Goal: Information Seeking & Learning: Learn about a topic

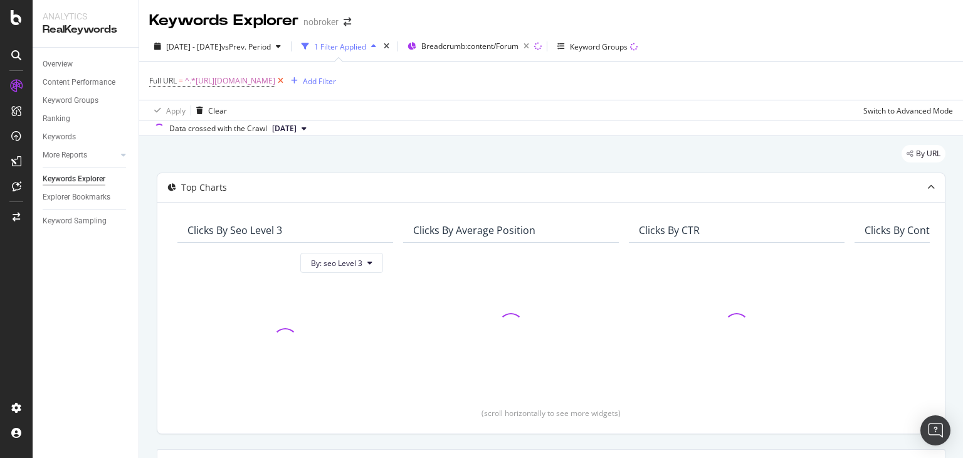
click at [286, 80] on icon at bounding box center [280, 81] width 11 height 13
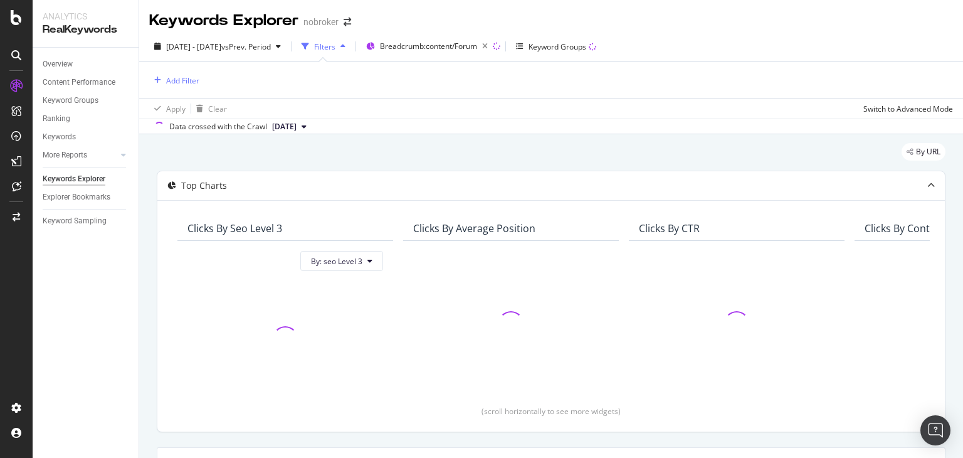
click at [375, 88] on div "Add Filter" at bounding box center [551, 80] width 804 height 36
click at [163, 75] on div "Add Filter" at bounding box center [174, 80] width 50 height 14
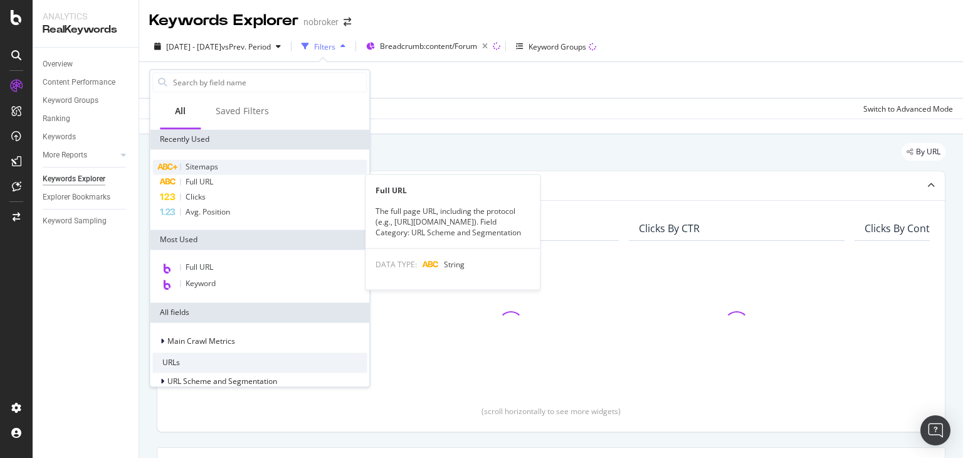
click at [194, 167] on span "Sitemaps" at bounding box center [202, 166] width 33 height 11
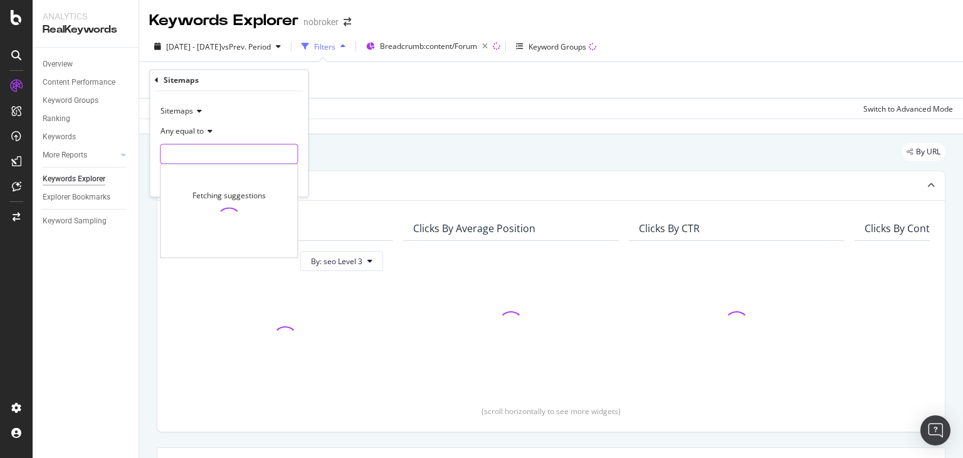
drag, startPoint x: 215, startPoint y: 152, endPoint x: 201, endPoint y: 152, distance: 14.4
click at [201, 152] on input "text" at bounding box center [228, 154] width 137 height 20
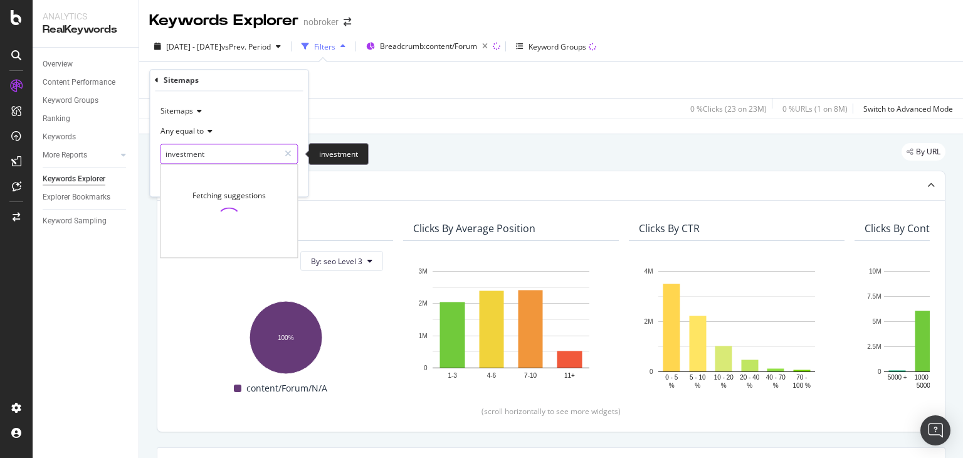
click at [241, 152] on input "investment" at bounding box center [219, 154] width 118 height 20
click at [202, 152] on input "investment" at bounding box center [219, 154] width 118 height 20
click at [214, 152] on input "investment" at bounding box center [219, 154] width 118 height 20
type input "i"
type input "investment"
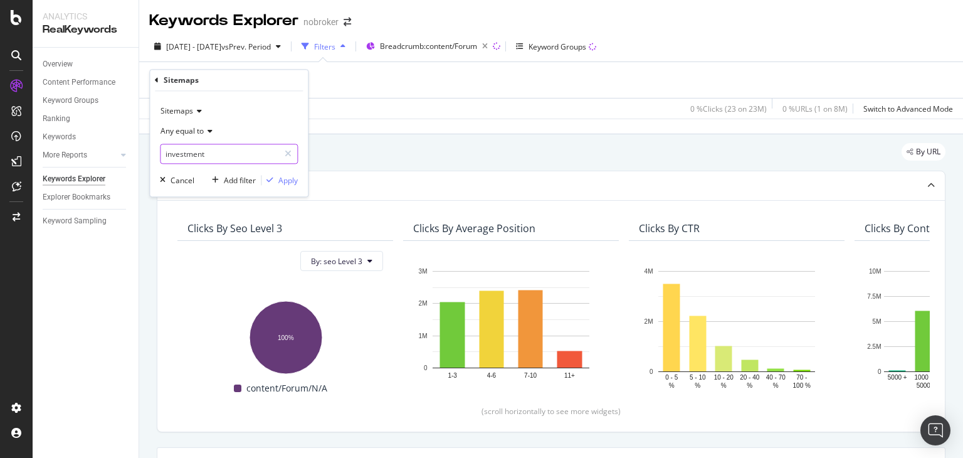
click at [226, 154] on input "investment" at bounding box center [219, 154] width 118 height 20
drag, startPoint x: 226, startPoint y: 154, endPoint x: 154, endPoint y: 154, distance: 71.5
click at [154, 154] on div "Sitemaps Any equal to investment investment Cancel Add filter Apply" at bounding box center [229, 144] width 158 height 105
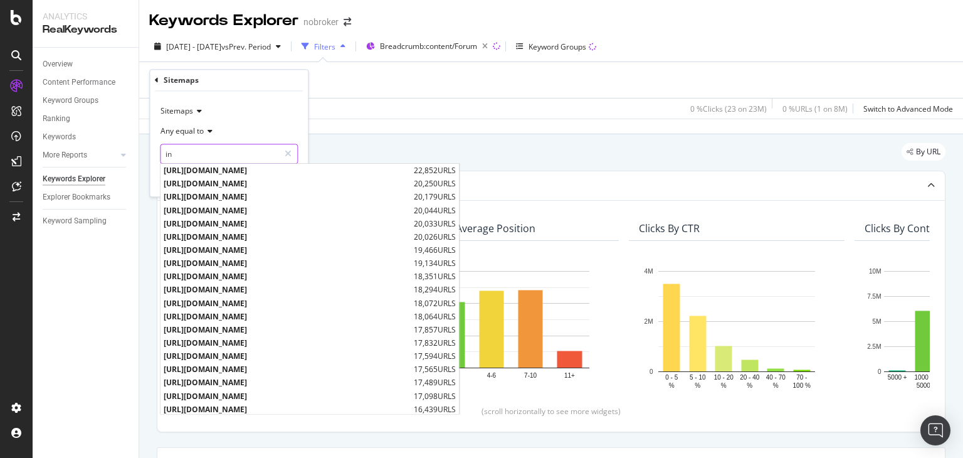
type input "i"
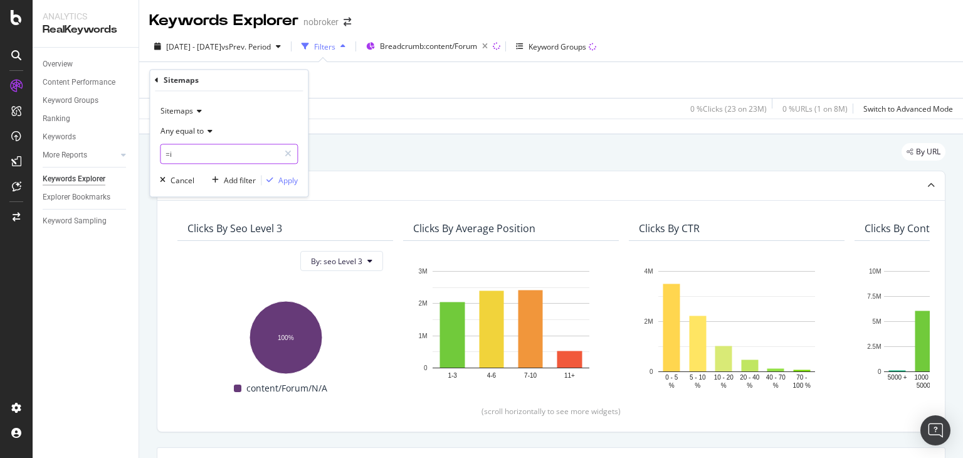
type input "="
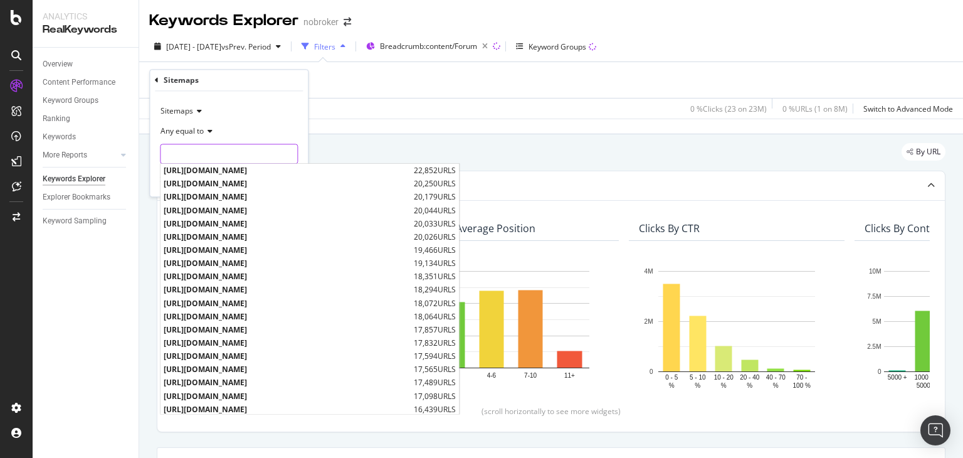
type input "0"
type input "-"
click at [241, 149] on input "text" at bounding box center [228, 154] width 137 height 20
paste input "[URL][DOMAIN_NAME]"
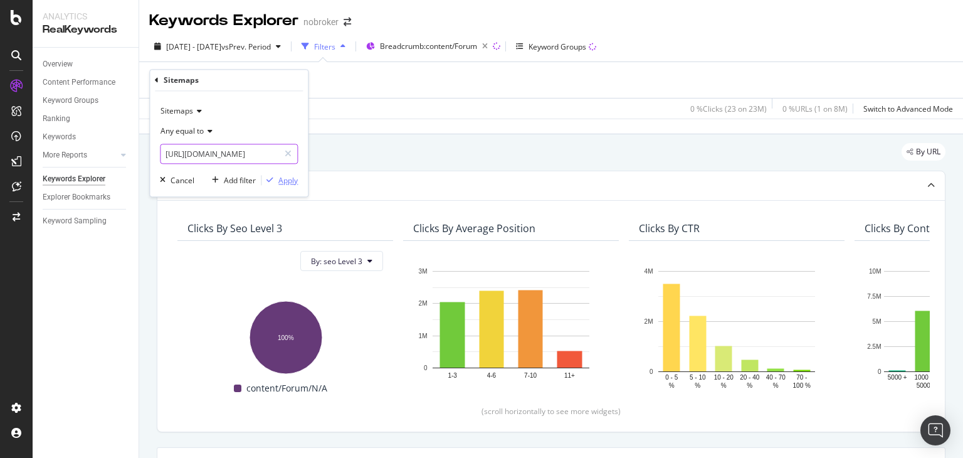
type input "[URL][DOMAIN_NAME]"
click at [291, 176] on div "Apply" at bounding box center [287, 180] width 19 height 11
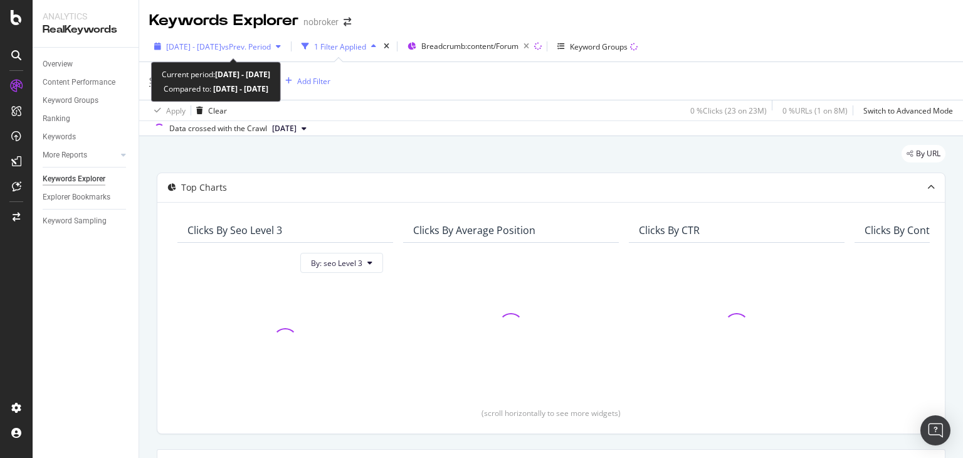
click at [248, 47] on span "vs Prev. Period" at bounding box center [246, 46] width 50 height 11
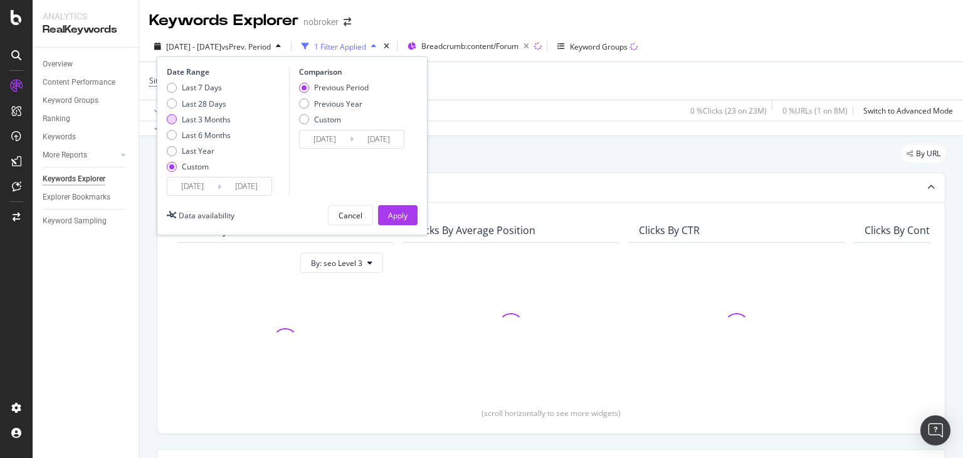
click at [213, 120] on div "Last 3 Months" at bounding box center [206, 119] width 49 height 11
type input "[DATE]"
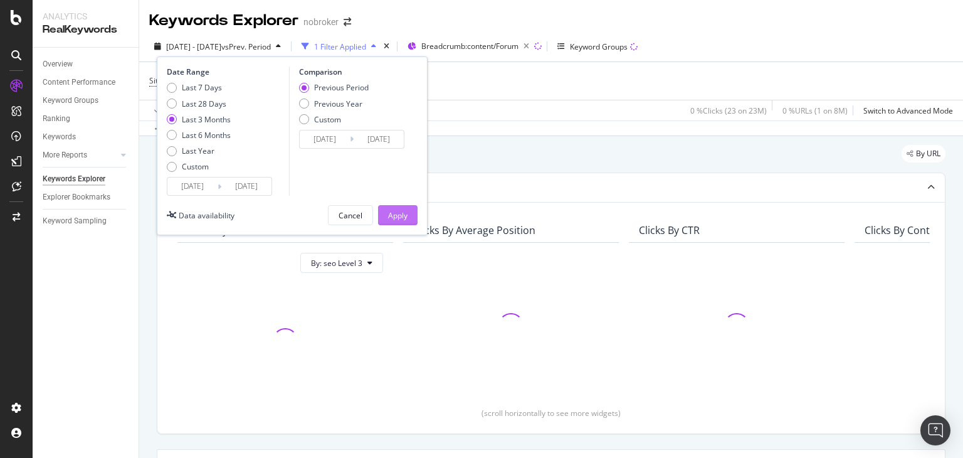
click at [394, 211] on div "Apply" at bounding box center [397, 215] width 19 height 11
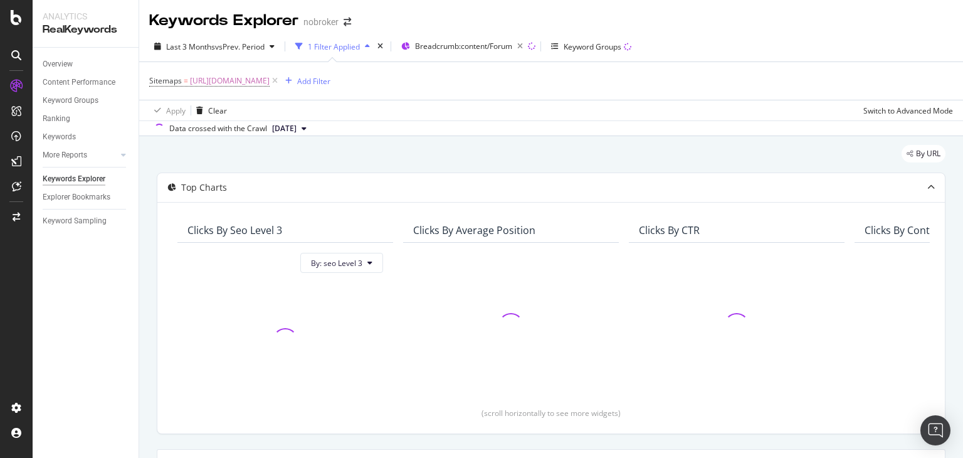
click at [297, 126] on span "[DATE]" at bounding box center [284, 128] width 24 height 11
click at [306, 164] on div "[DATE]" at bounding box center [288, 161] width 36 height 11
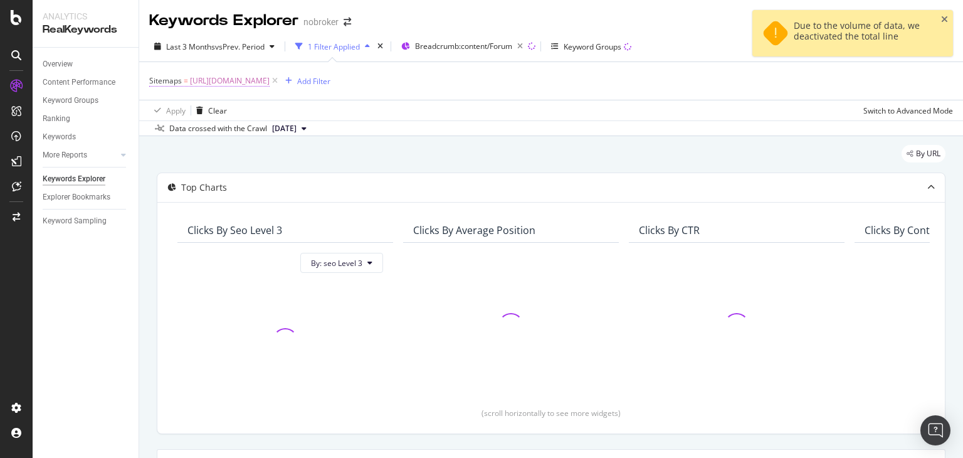
click at [270, 79] on span "[URL][DOMAIN_NAME]" at bounding box center [230, 81] width 80 height 18
click at [442, 119] on div "Apply Clear Switch to Advanced Mode" at bounding box center [551, 110] width 824 height 21
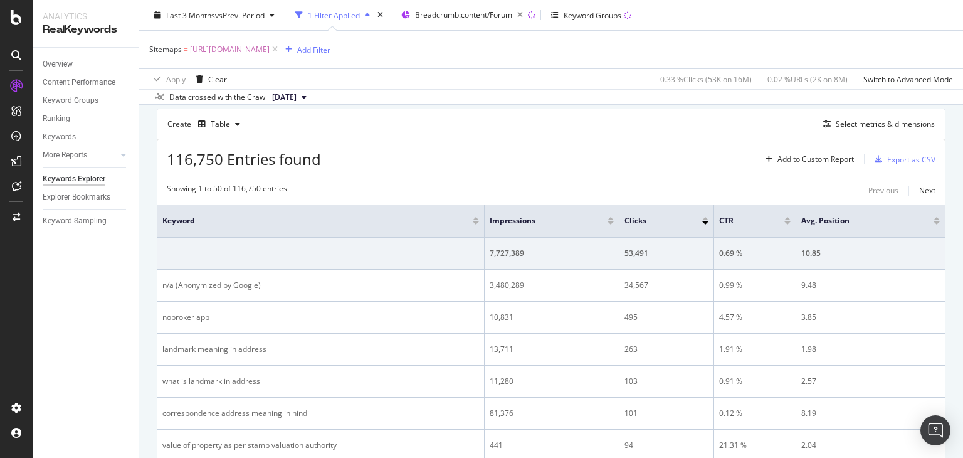
scroll to position [335, 0]
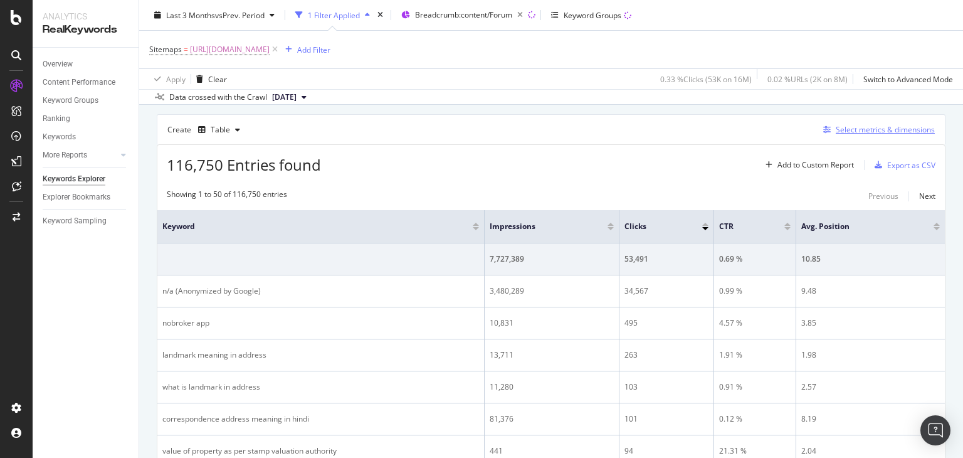
click at [873, 130] on div "Select metrics & dimensions" at bounding box center [885, 129] width 99 height 11
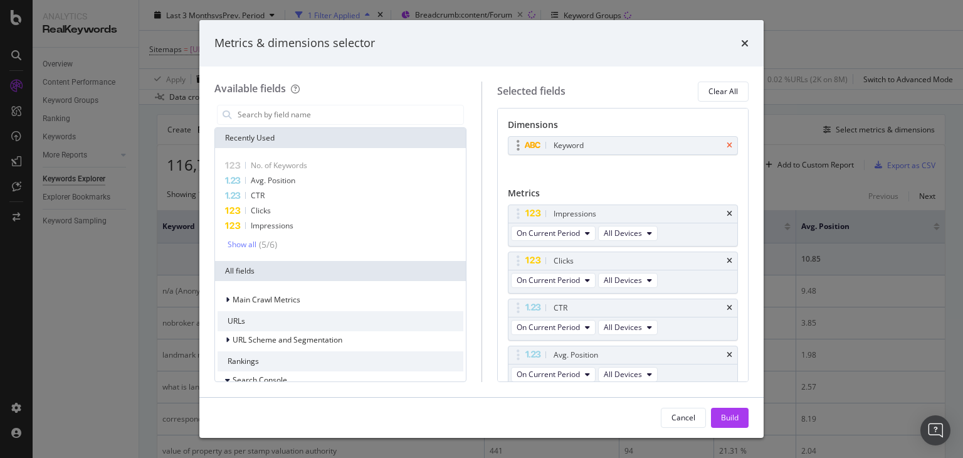
click at [727, 145] on icon "times" at bounding box center [730, 146] width 6 height 8
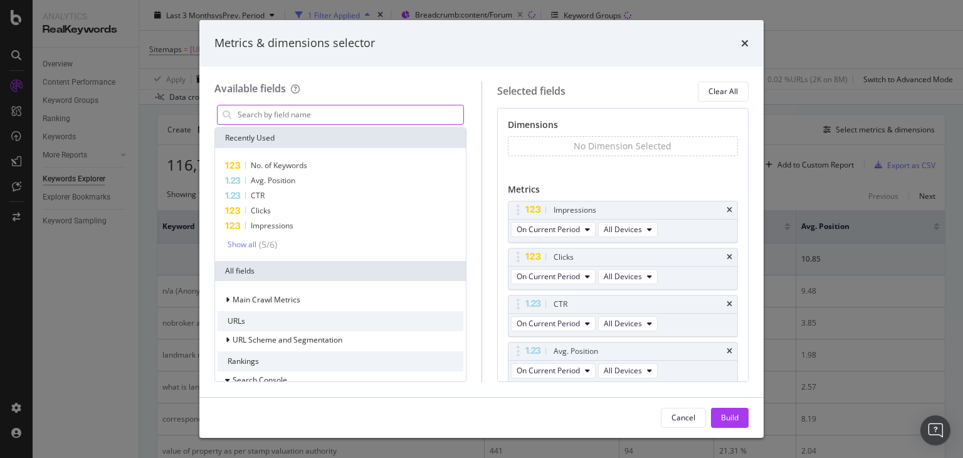
click at [362, 108] on input "modal" at bounding box center [349, 114] width 227 height 19
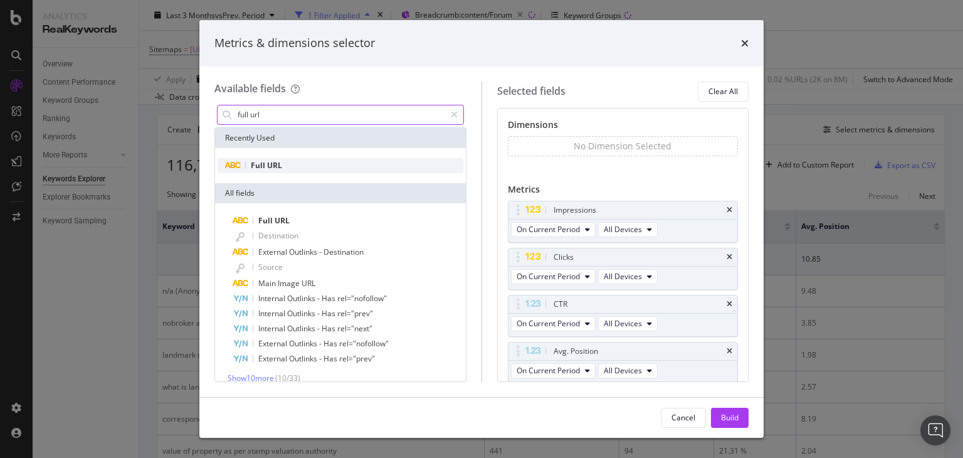
type input "full url"
click at [271, 166] on span "URL" at bounding box center [274, 165] width 15 height 11
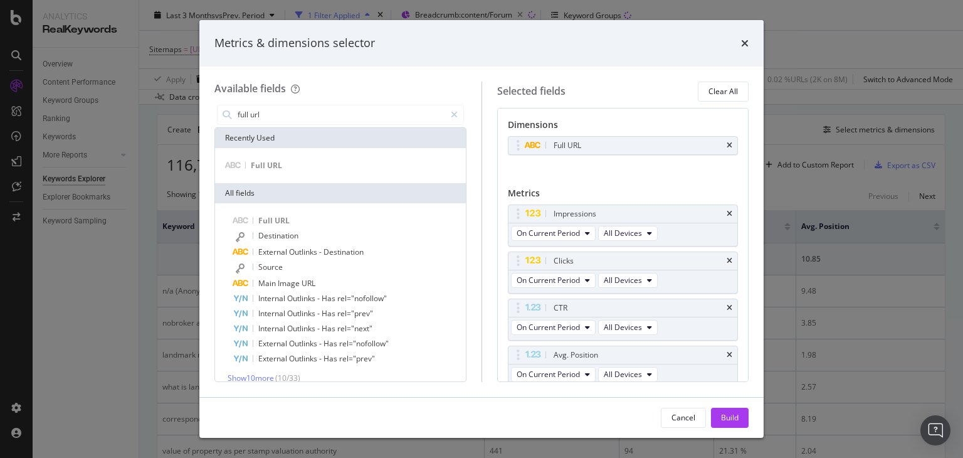
click at [729, 419] on div "Build" at bounding box center [730, 417] width 18 height 11
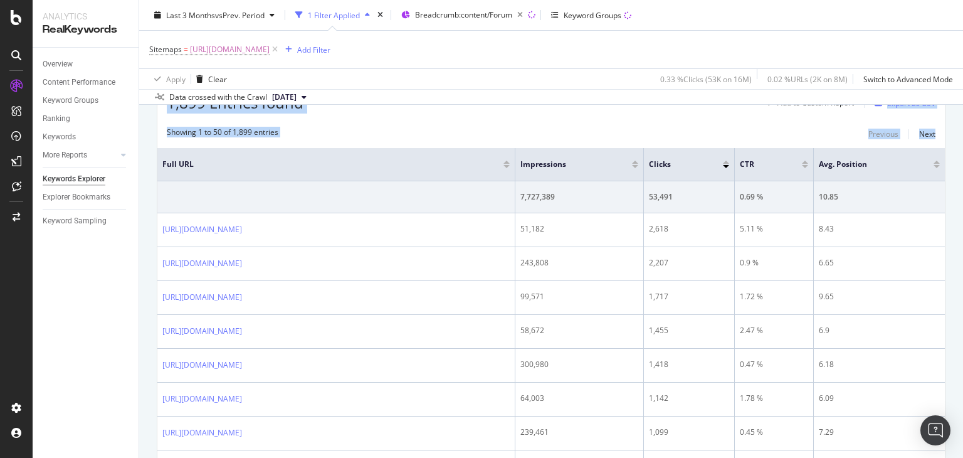
scroll to position [407, 0]
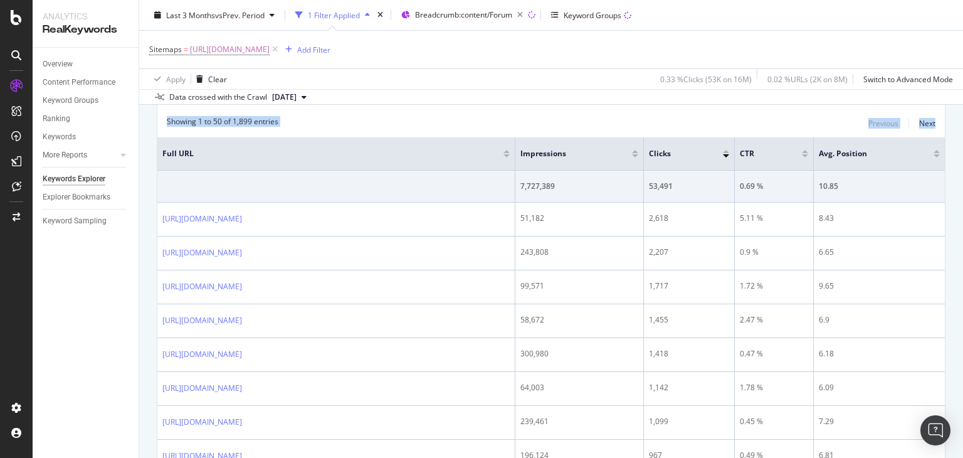
drag, startPoint x: 962, startPoint y: 103, endPoint x: 962, endPoint y: 132, distance: 28.2
click at [962, 132] on div "Keywords Explorer nobroker Last 3 Months vs Prev. Period 1 Filter Applied Bread…" at bounding box center [551, 229] width 824 height 458
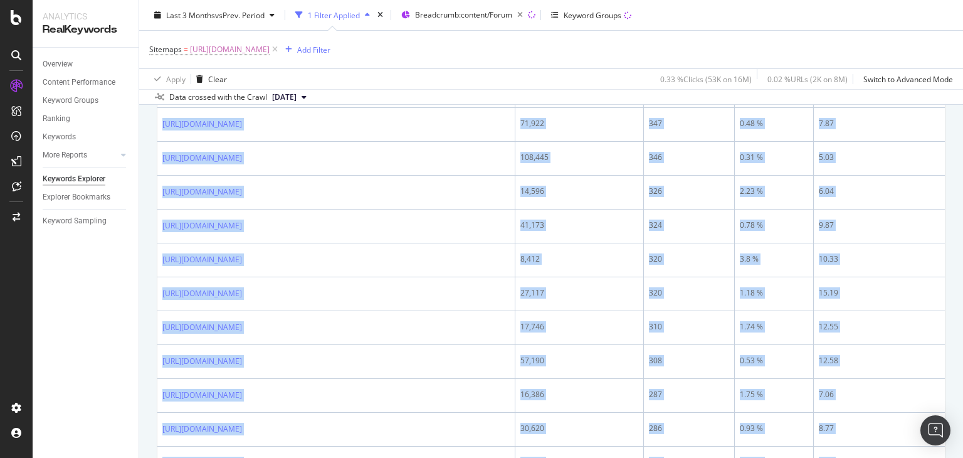
scroll to position [1909, 0]
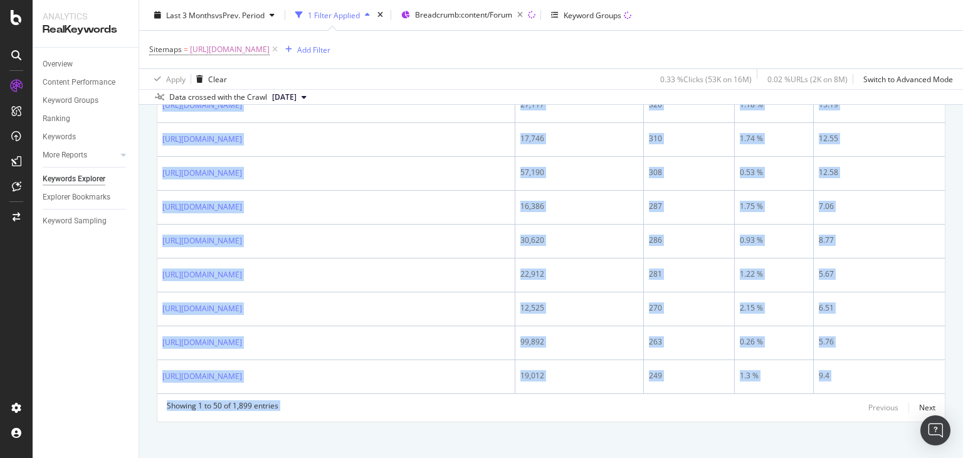
drag, startPoint x: 160, startPoint y: 203, endPoint x: 735, endPoint y: 486, distance: 640.3
click at [735, 435] on html "Analytics RealKeywords Overview Content Performance Keyword Groups Ranking Keyw…" at bounding box center [481, 229] width 963 height 458
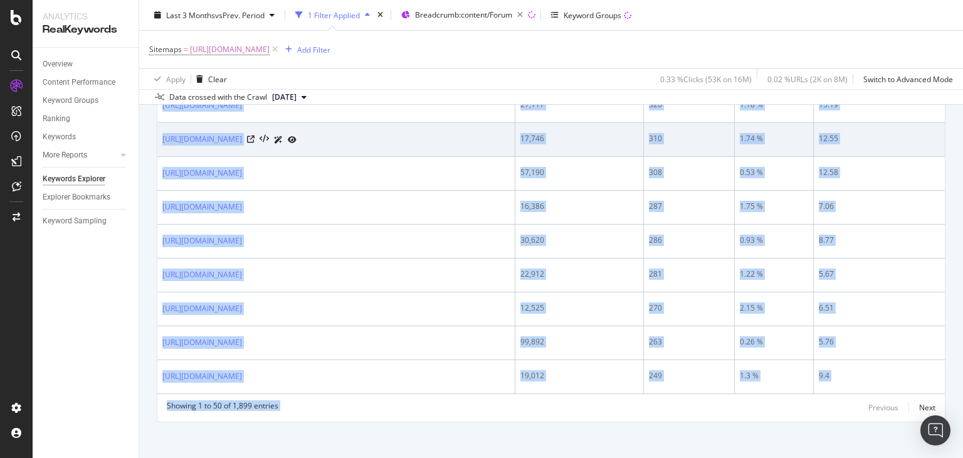
copy div "[URL][DOMAIN_NAME] 51,182 2,618 5.11 % 8.43 [URL][DOMAIN_NAME] 243,808 2,207 0.…"
